Goal: Task Accomplishment & Management: Use online tool/utility

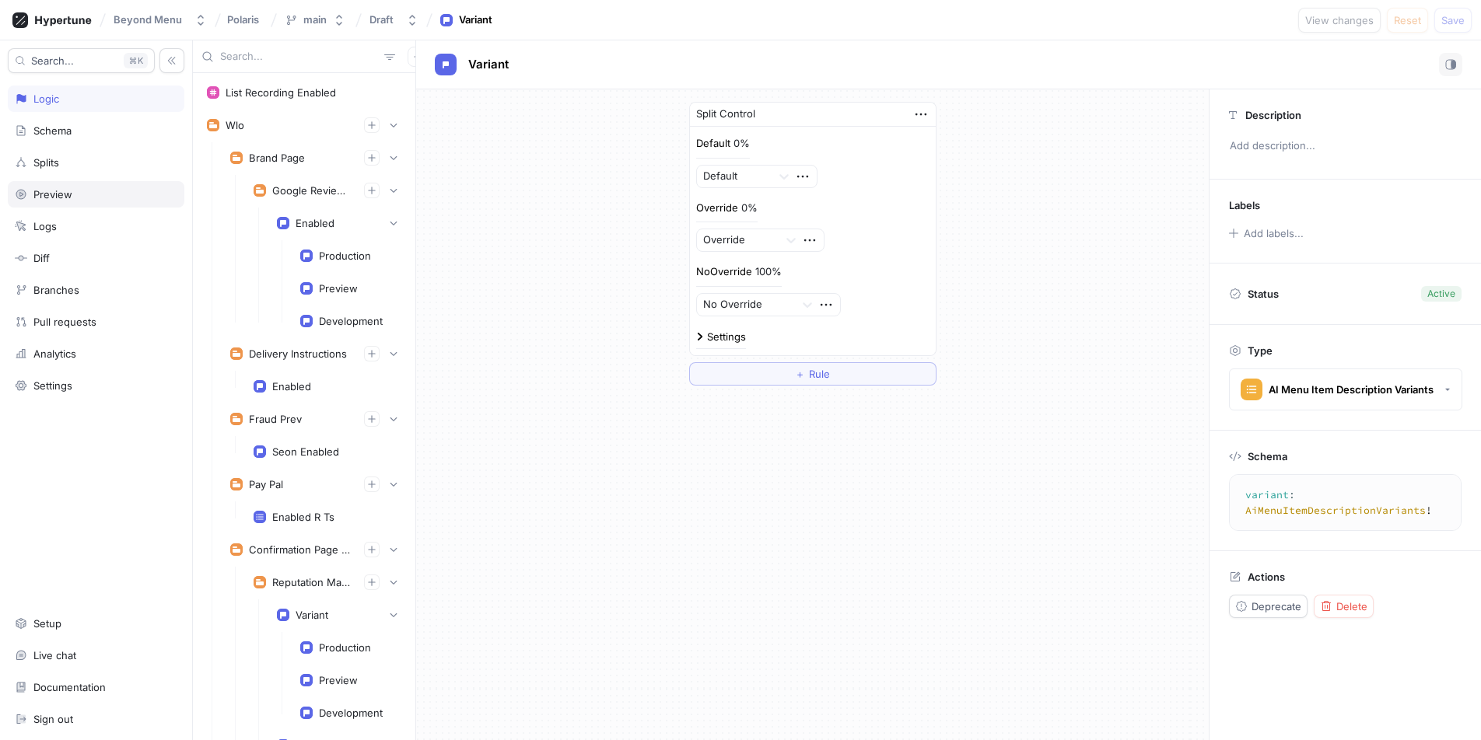
scroll to position [2373, 0]
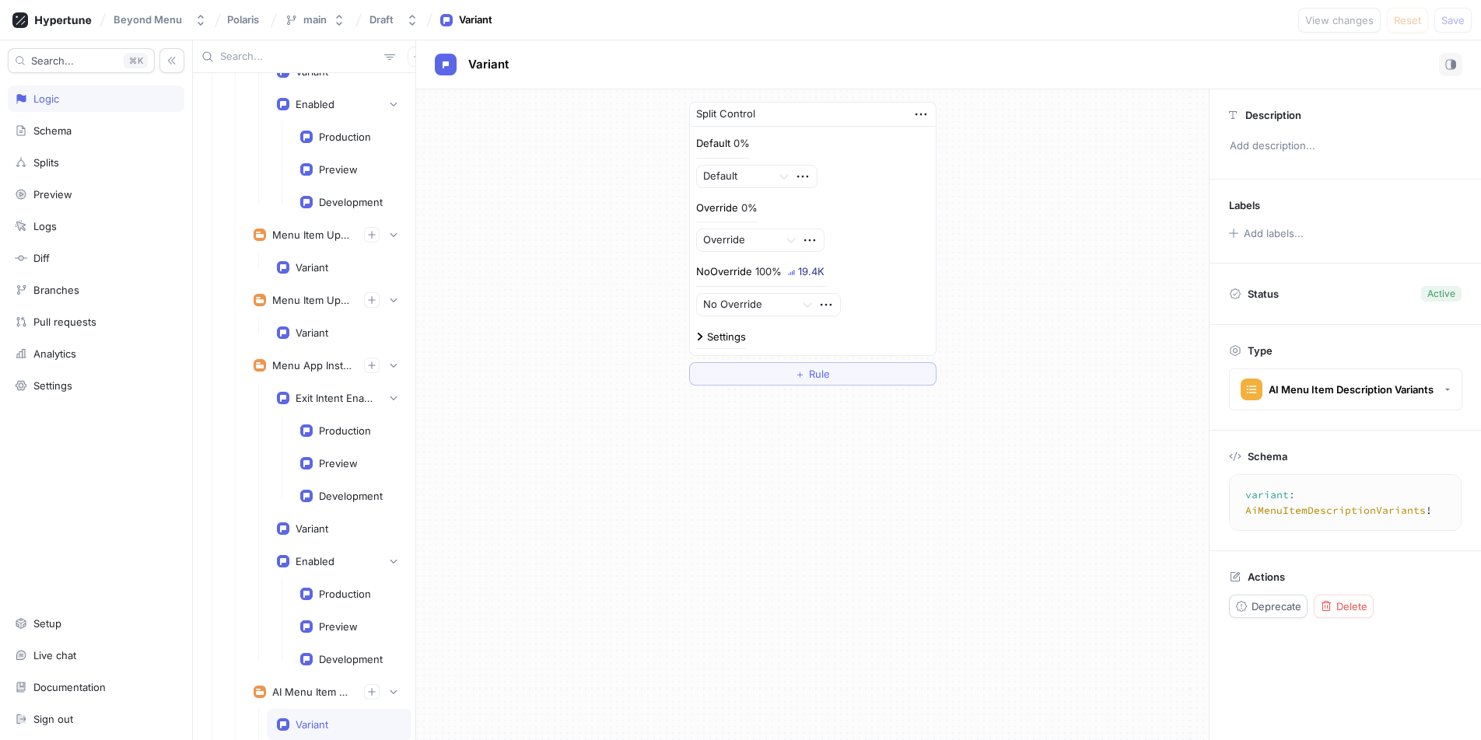
click at [278, 55] on input "text" at bounding box center [299, 57] width 158 height 16
type input "upsell"
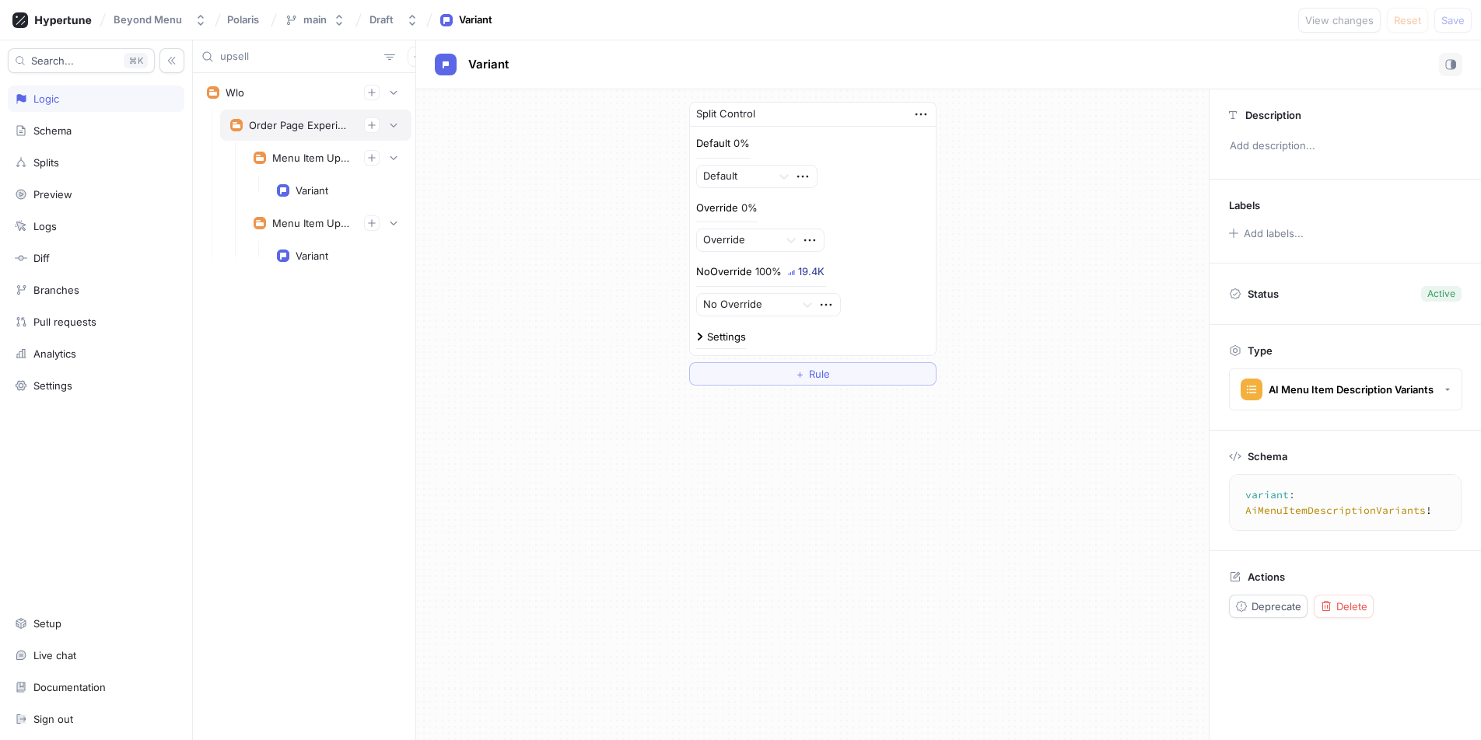
click at [257, 131] on div "Order Page Experiments" at bounding box center [300, 125] width 103 height 12
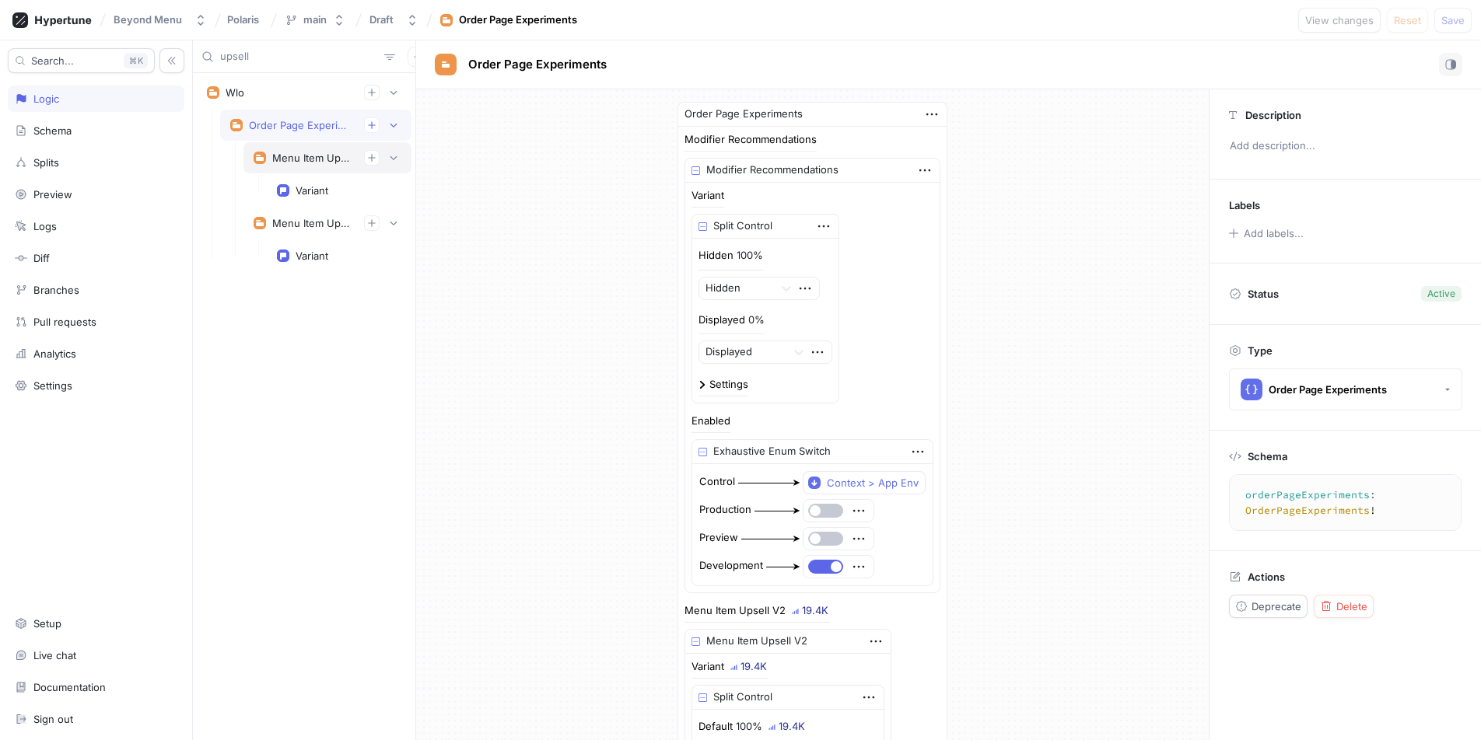
click at [291, 152] on div "Menu Item Upsell V2" at bounding box center [311, 158] width 79 height 12
type textarea "menuItemUpsellV2: MenuItemUpsellV2!"
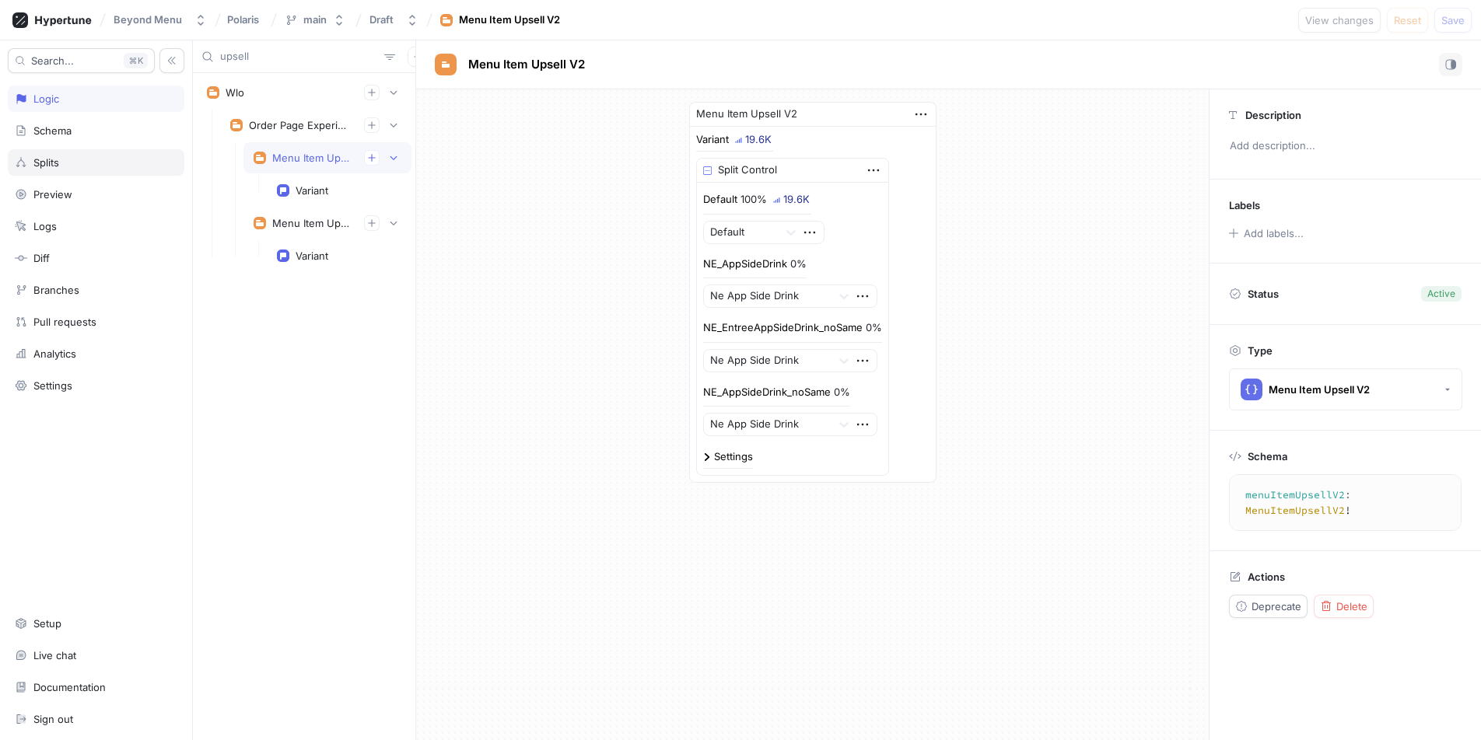
click at [86, 167] on div "Splits" at bounding box center [96, 162] width 163 height 12
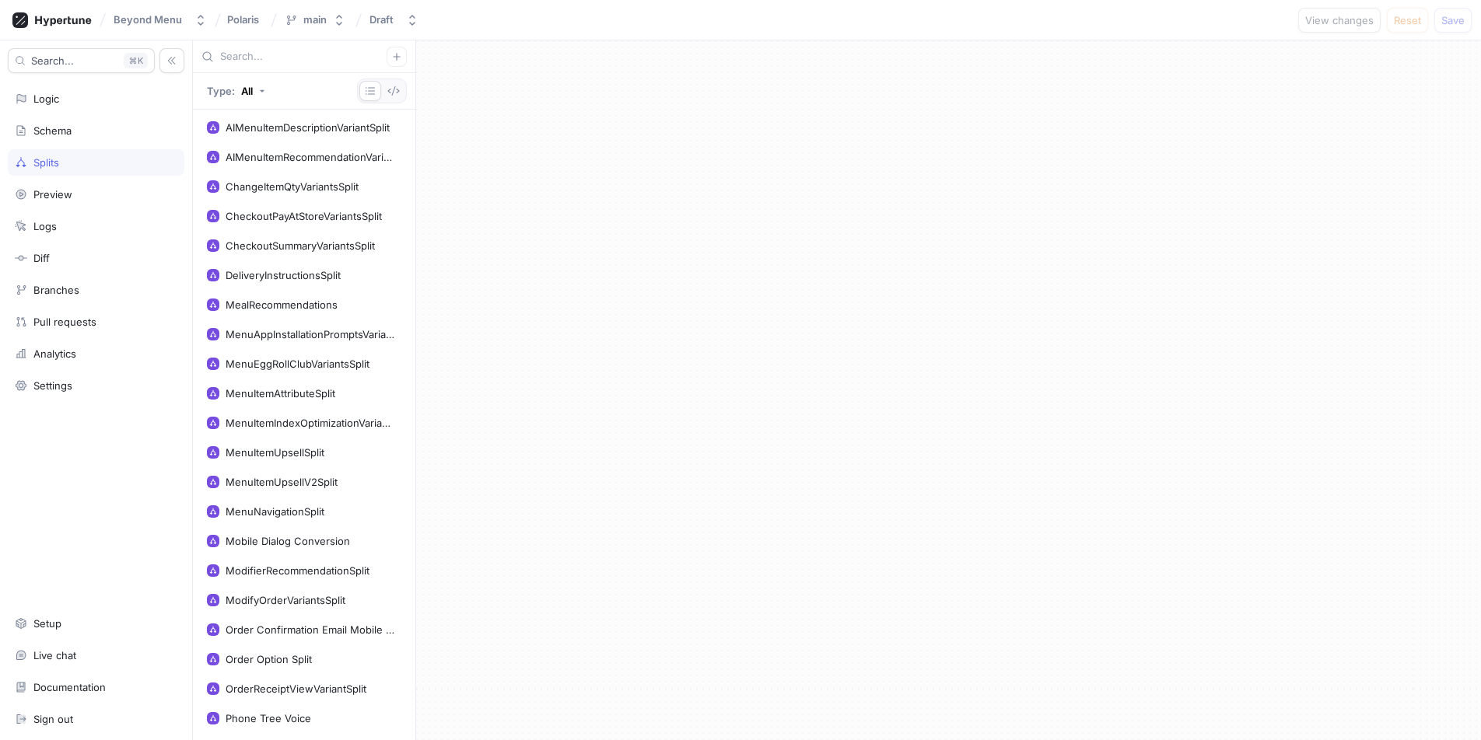
click at [274, 59] on input "text" at bounding box center [303, 57] width 166 height 16
type input "m"
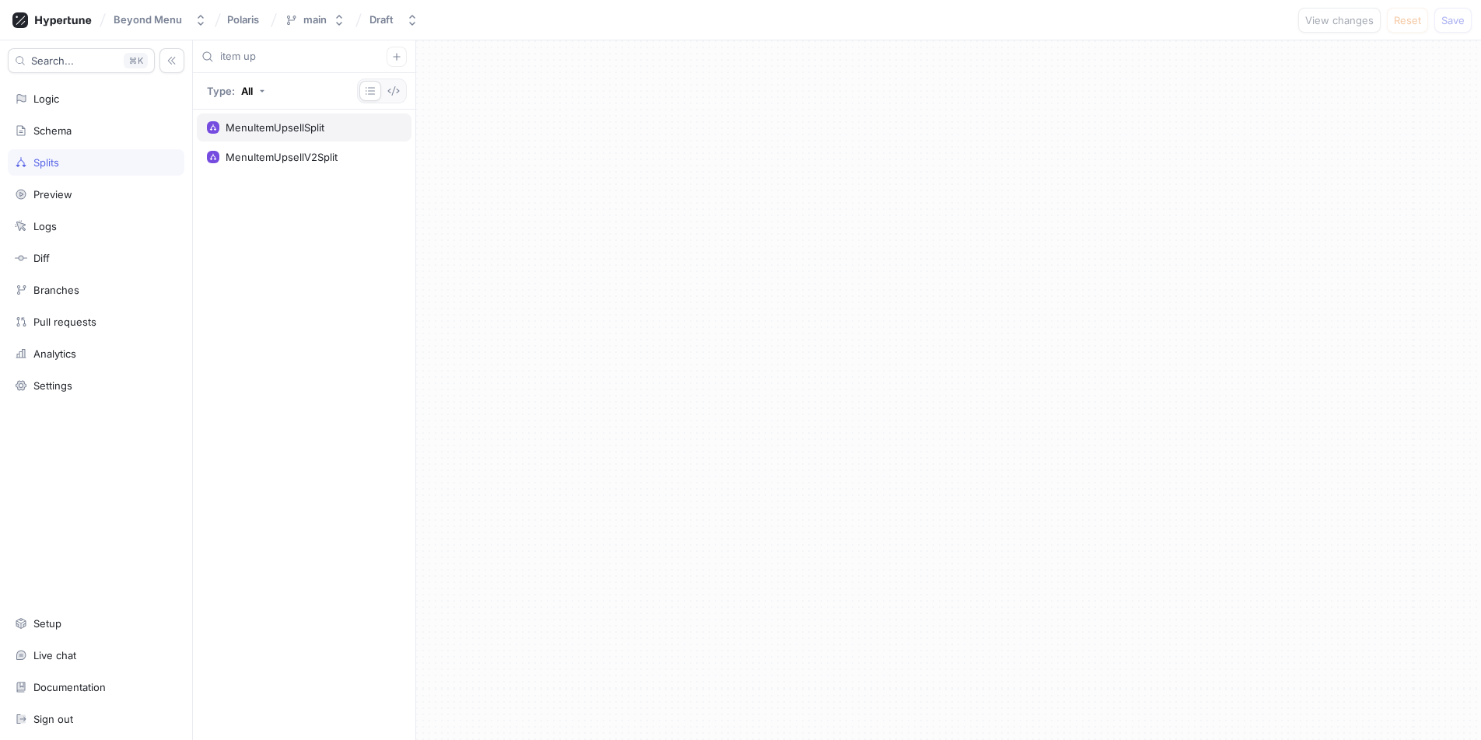
type input "item up"
click at [268, 132] on div "MenuItemUpsellSplit" at bounding box center [275, 127] width 99 height 12
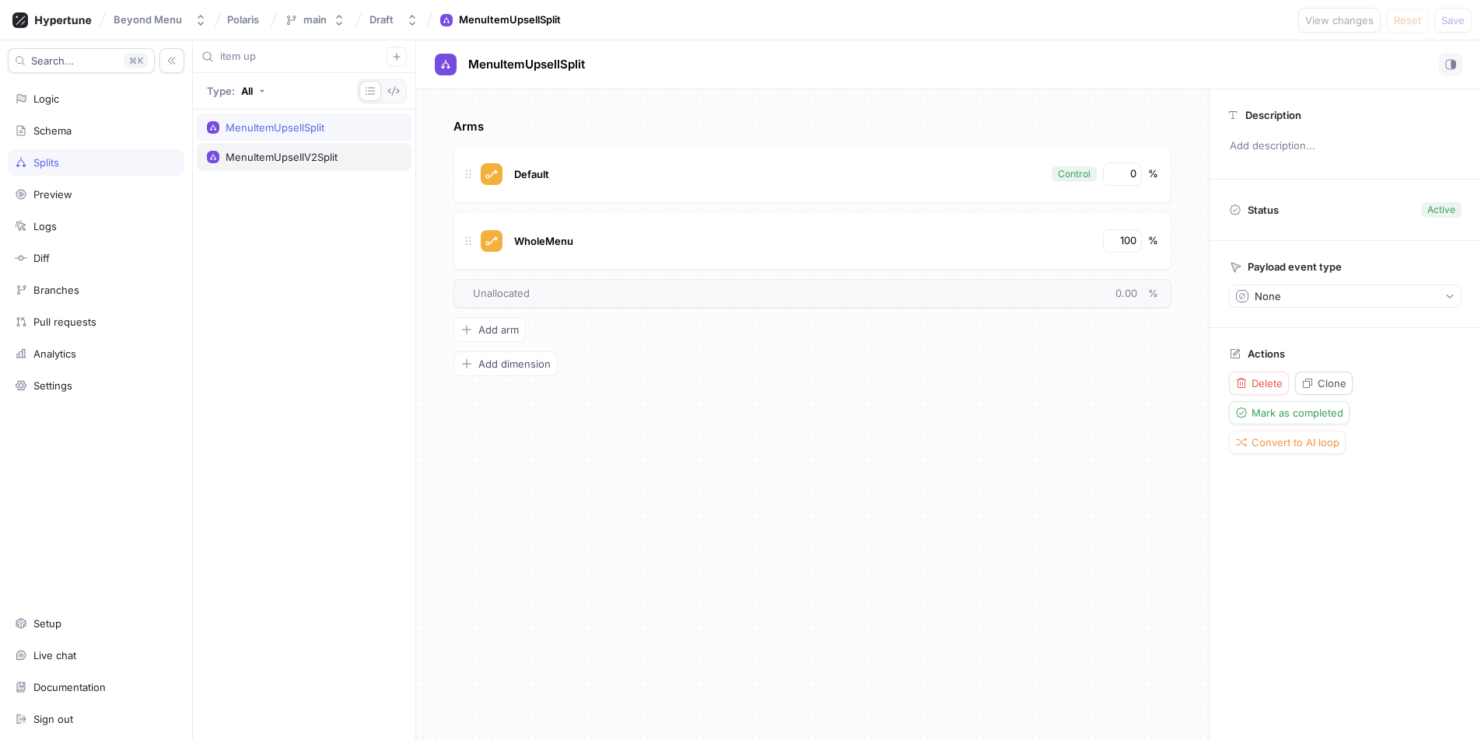
click at [254, 167] on div "MenuItemUpsellV2Split" at bounding box center [304, 157] width 215 height 28
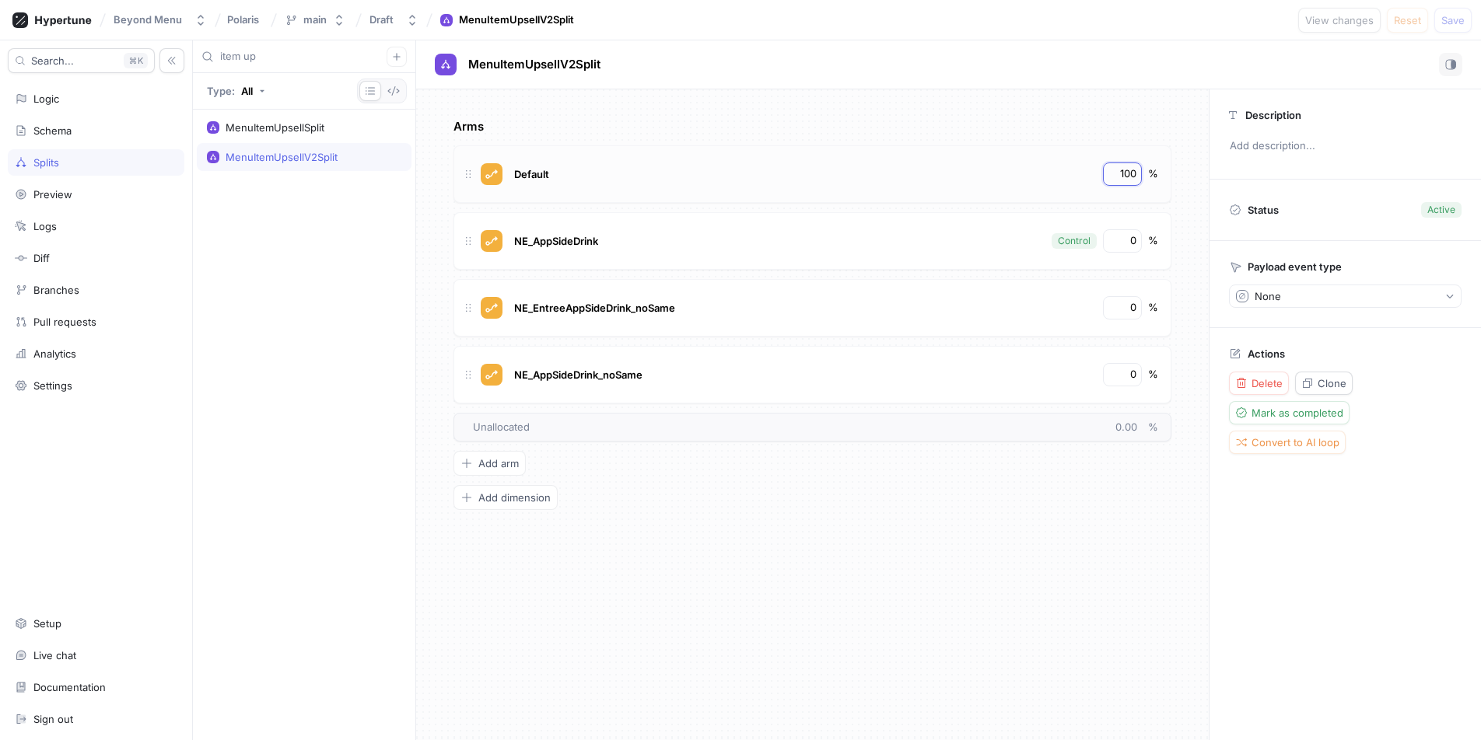
click at [1124, 170] on input "100" at bounding box center [1123, 174] width 26 height 16
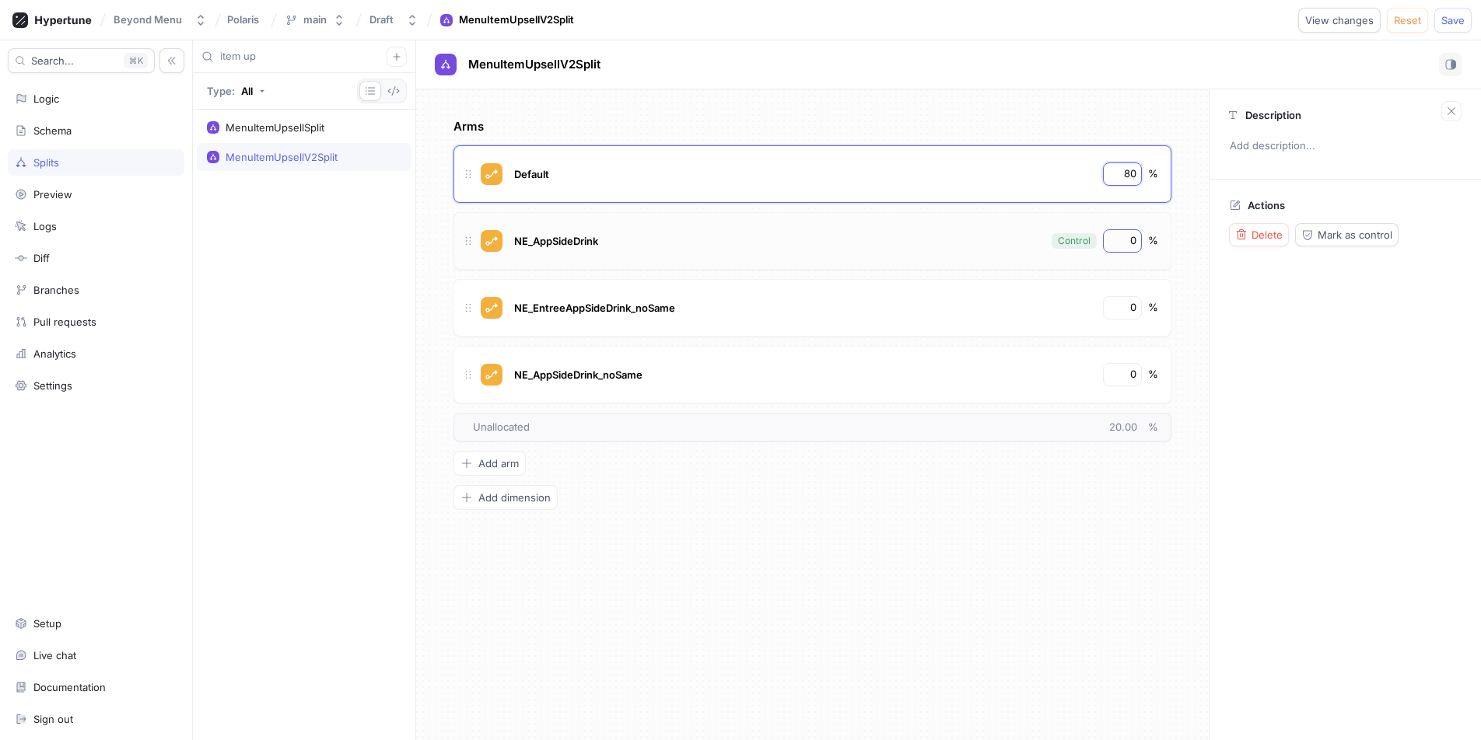
type input "80"
click at [1133, 233] on input "0" at bounding box center [1123, 241] width 26 height 16
type input "10"
click at [1246, 21] on span "Logic error" at bounding box center [1256, 20] width 53 height 9
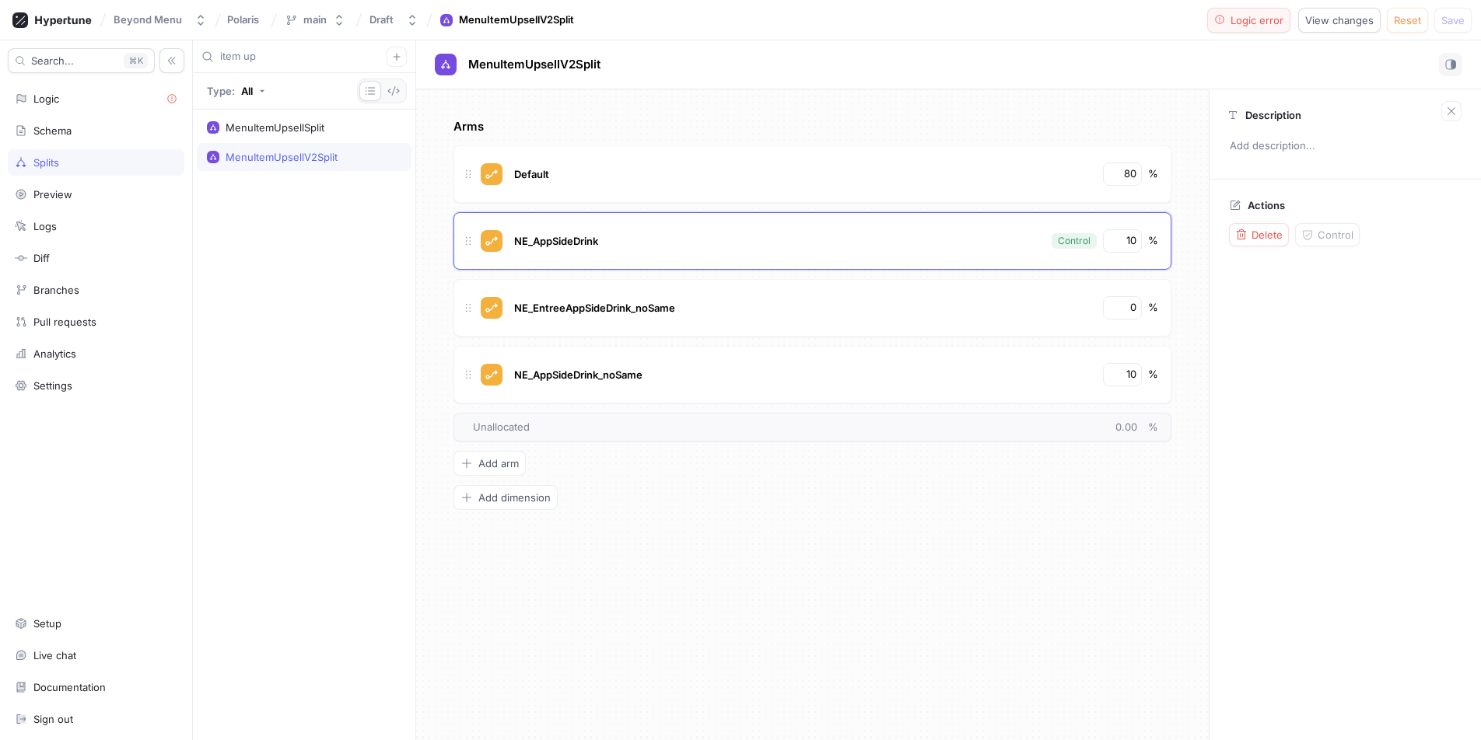
type textarea "variant: MenuItemUpsellVariantV2!"
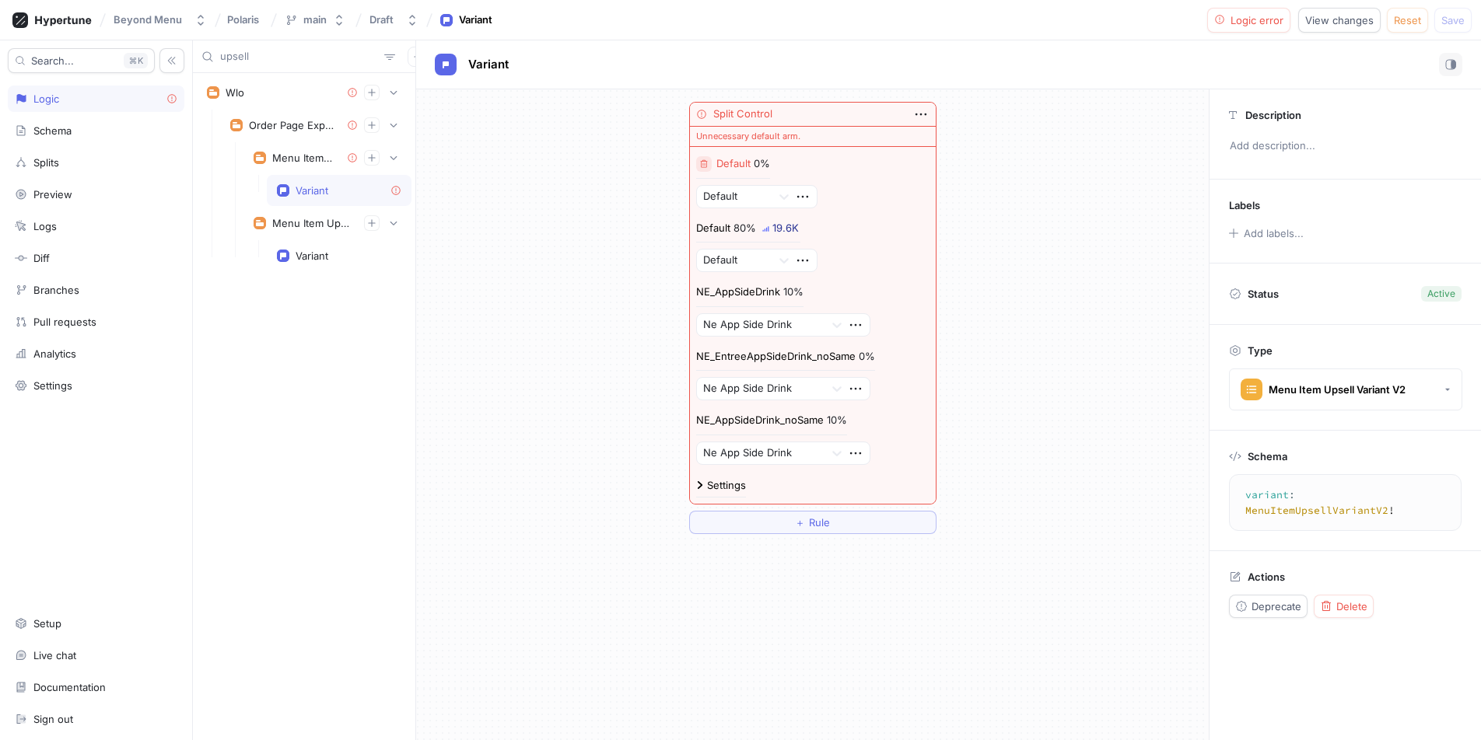
click at [709, 164] on button "button" at bounding box center [704, 164] width 16 height 16
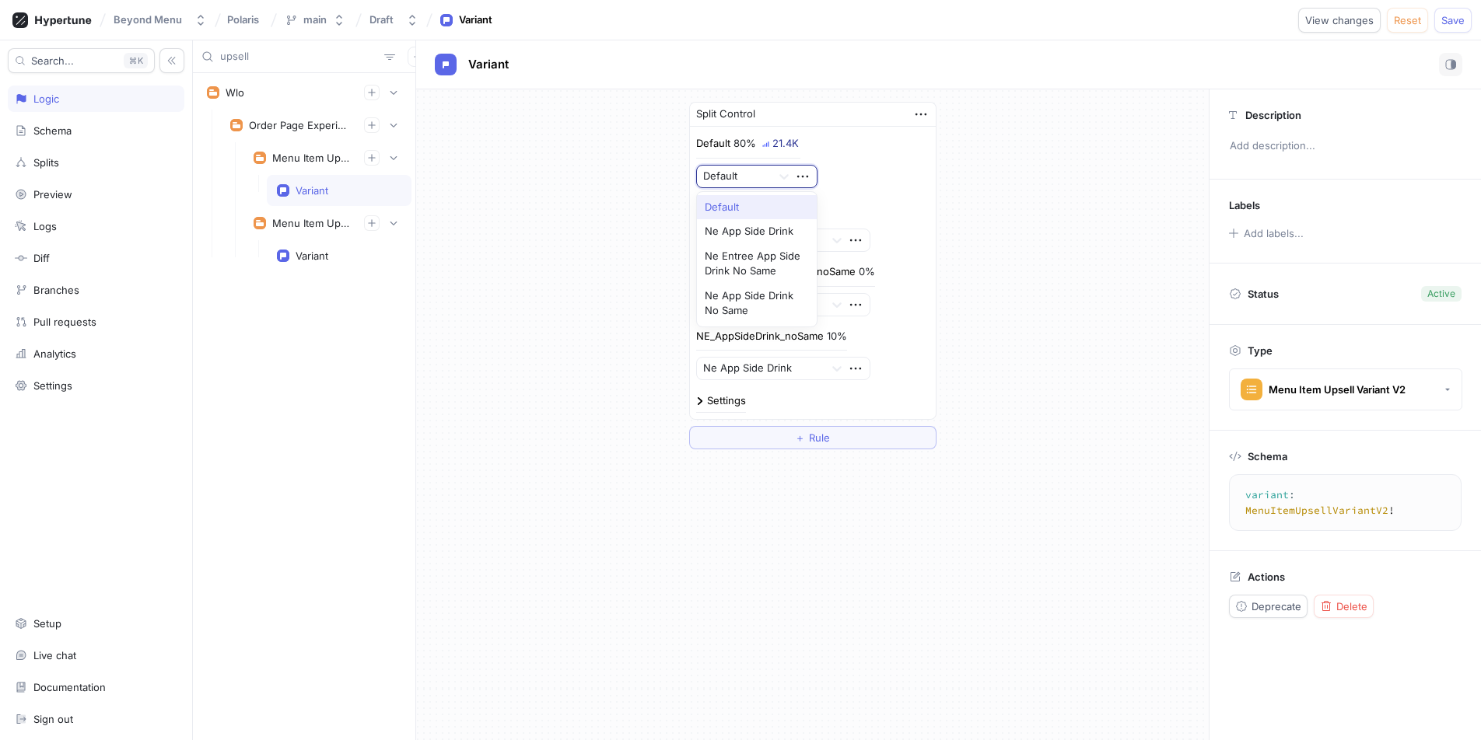
click at [754, 177] on div at bounding box center [734, 176] width 62 height 19
click at [750, 156] on div "Default 80% 21.4K" at bounding box center [748, 147] width 104 height 23
click at [79, 163] on div "Splits" at bounding box center [96, 162] width 163 height 12
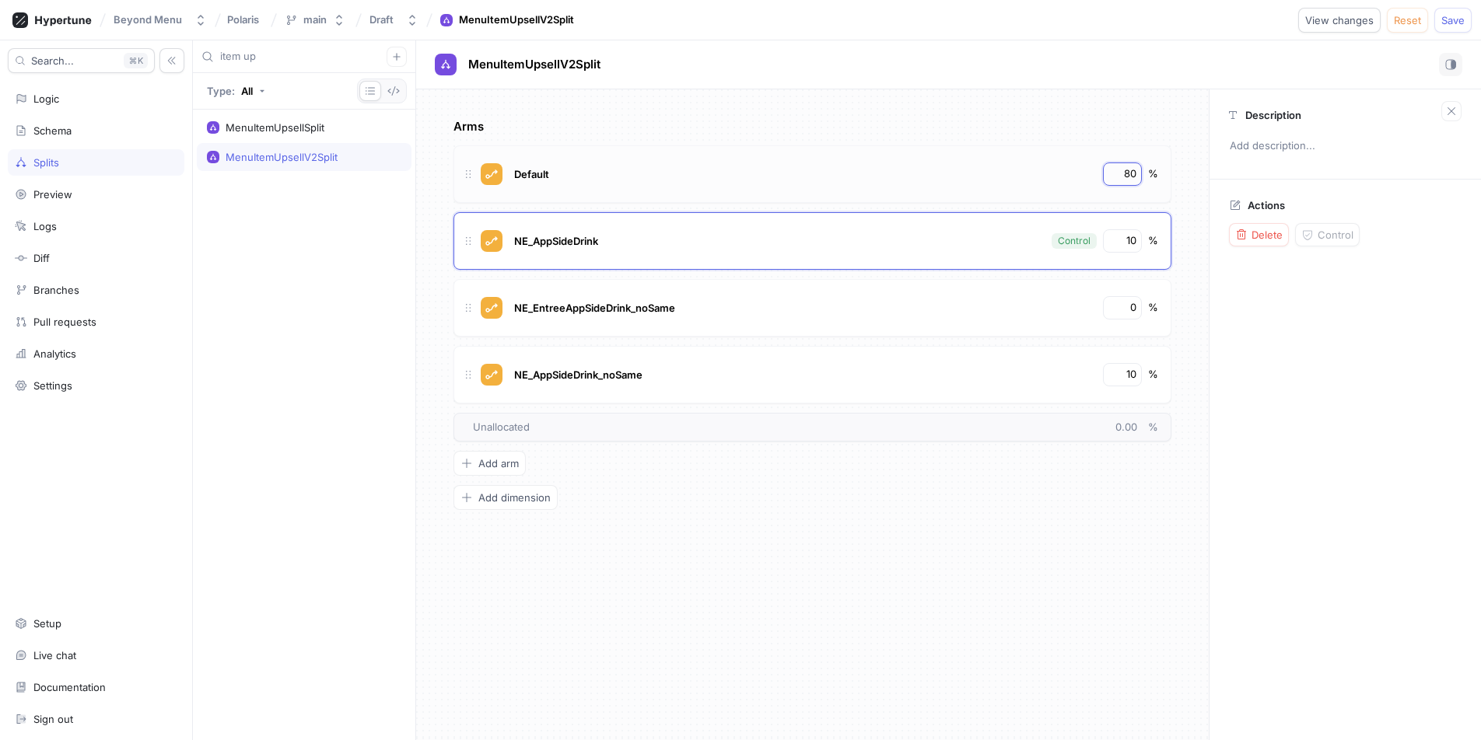
click at [1123, 174] on input "80" at bounding box center [1123, 174] width 26 height 16
type input "70"
click at [1129, 302] on input "0" at bounding box center [1123, 308] width 26 height 16
type input "10"
click at [1193, 265] on div "Arms Default 70 % NE_AppSideDrink Control 10 % NE_EntreeAppSideDrink_noSame 10 …" at bounding box center [812, 414] width 793 height 651
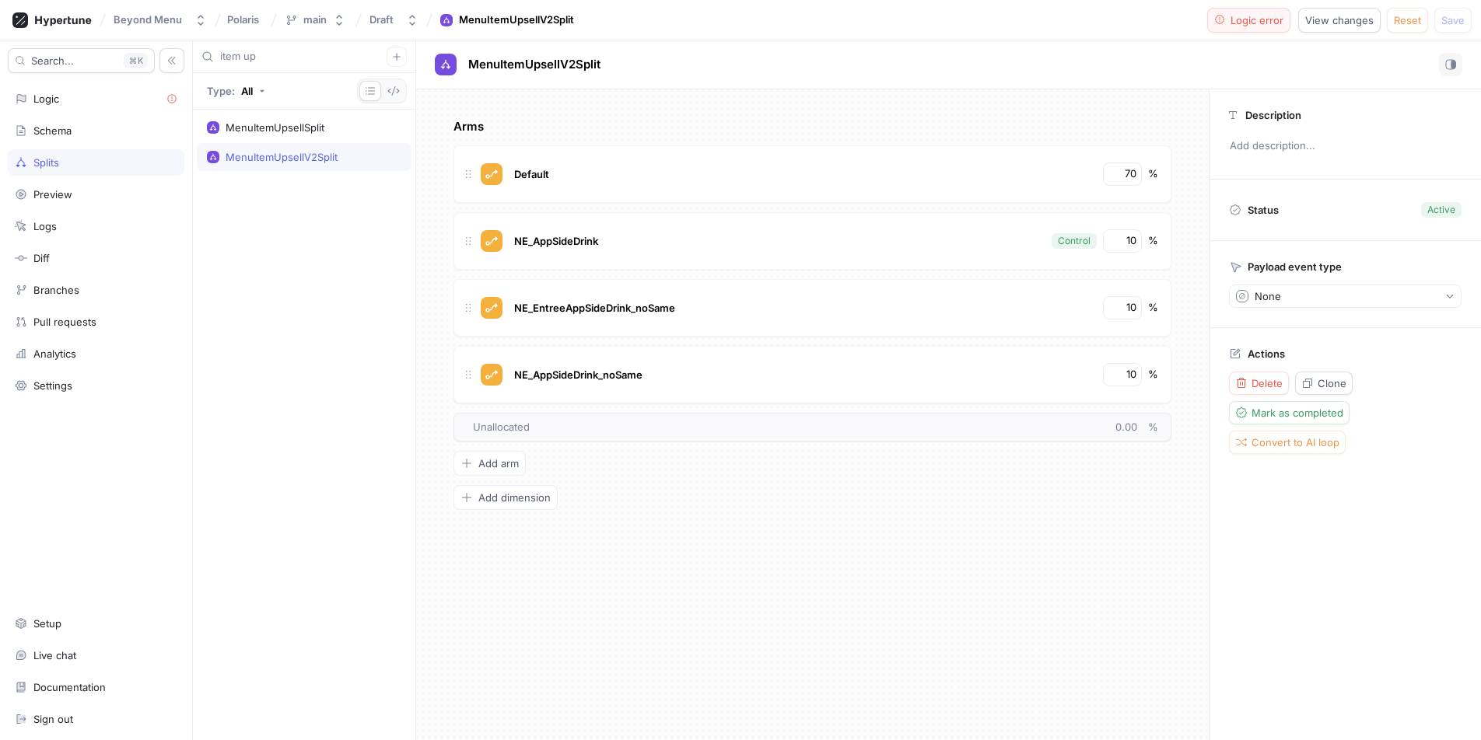
click at [1252, 19] on span "Logic error" at bounding box center [1256, 20] width 53 height 9
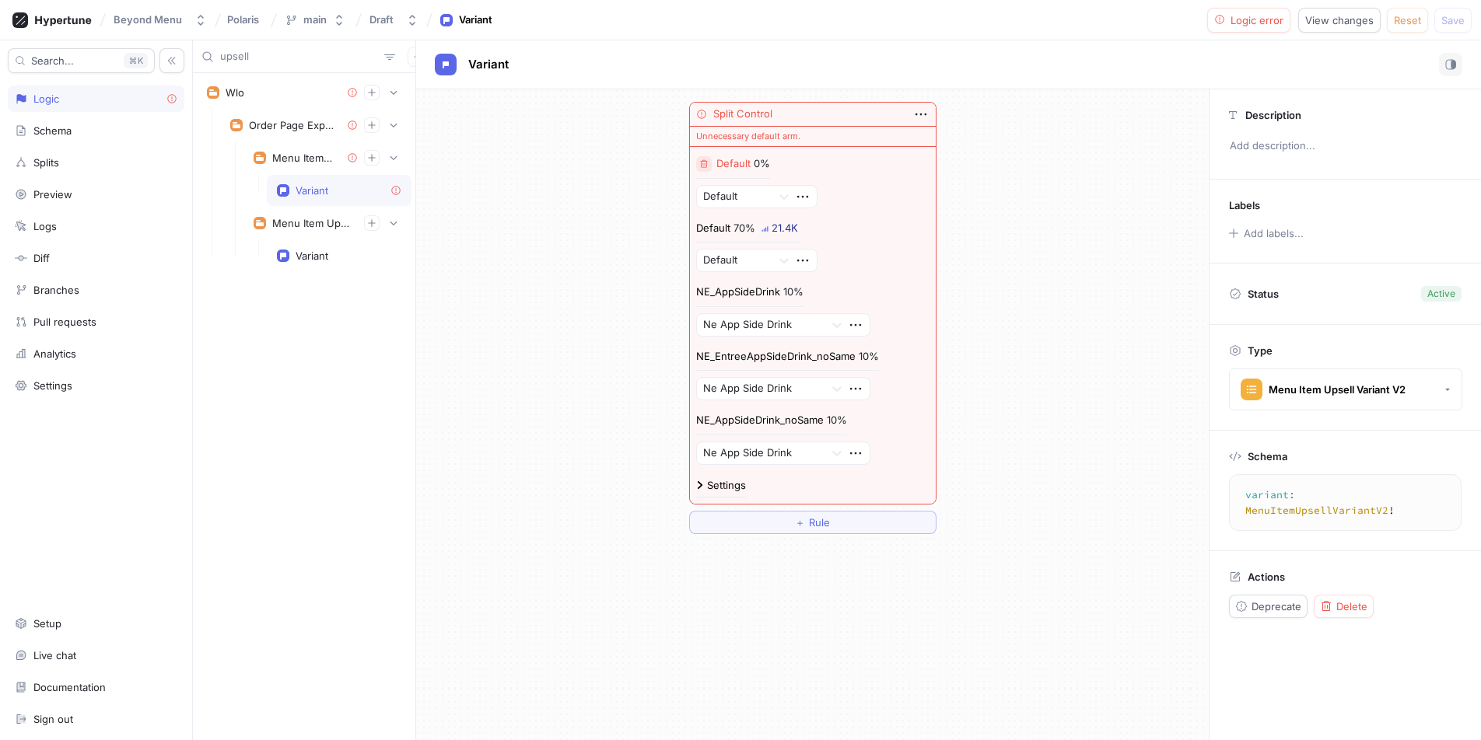
click at [702, 166] on icon "button" at bounding box center [703, 163] width 9 height 9
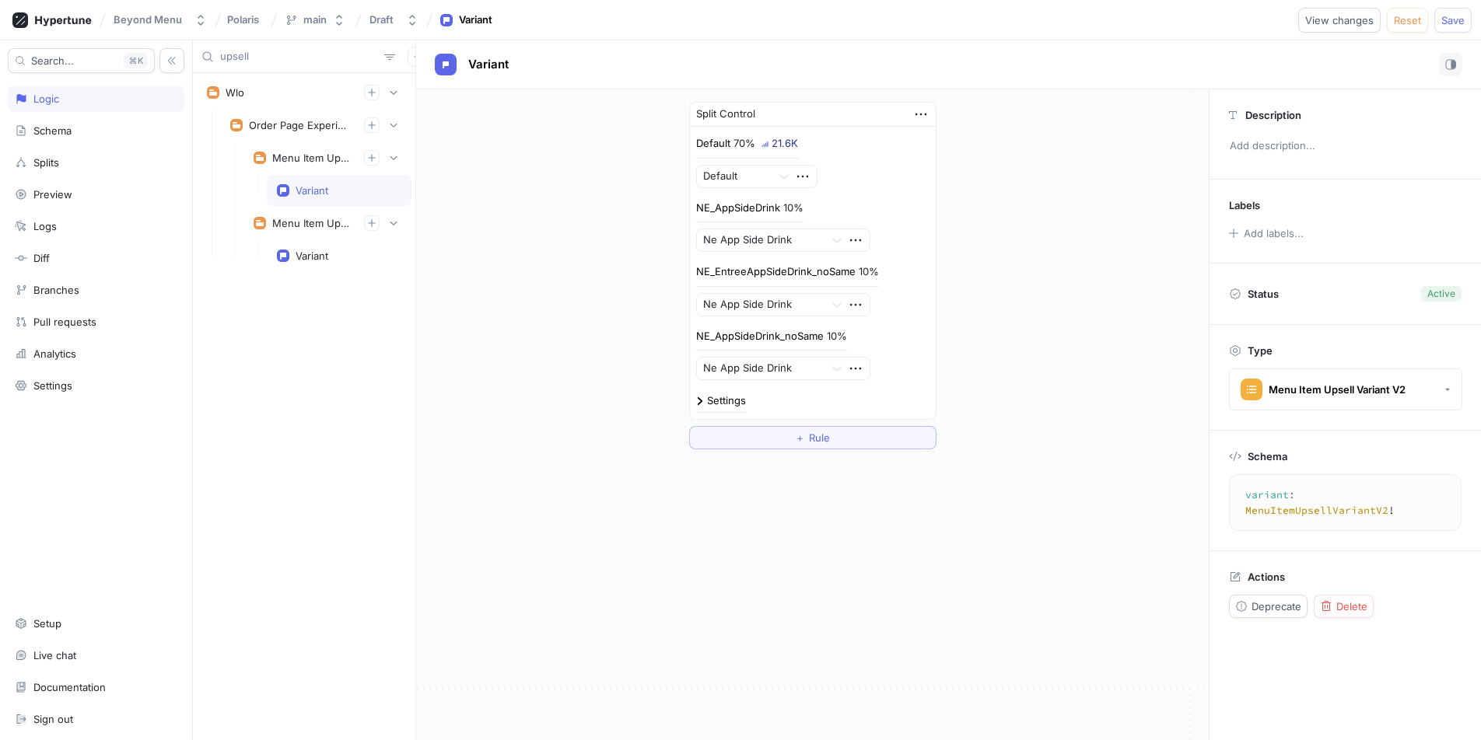
click at [1124, 171] on div "Split Control Default 70% 21.6K Default NE_AppSideDrink 10% Ne App Side Drink N…" at bounding box center [812, 275] width 793 height 373
click at [1457, 26] on button "Save" at bounding box center [1452, 20] width 37 height 25
